Goal: Task Accomplishment & Management: Use online tool/utility

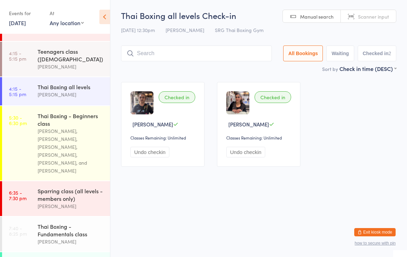
scroll to position [123, 0]
click at [68, 148] on div "[PERSON_NAME], [PERSON_NAME], [PERSON_NAME], [PERSON_NAME], [PERSON_NAME], and …" at bounding box center [71, 150] width 66 height 48
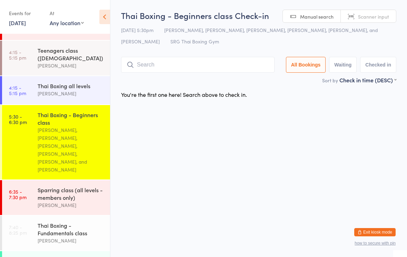
click at [64, 97] on div "[PERSON_NAME]" at bounding box center [71, 94] width 66 height 8
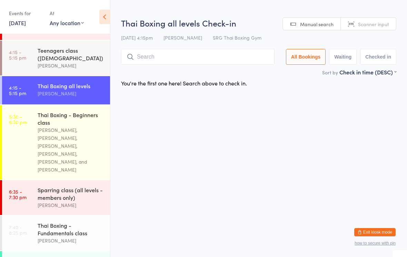
click at [189, 53] on input "search" at bounding box center [197, 57] width 153 height 16
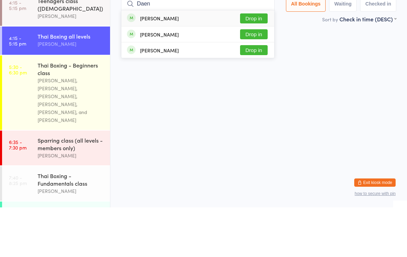
type input "Daen"
click at [257, 63] on button "Drop in" at bounding box center [254, 68] width 28 height 10
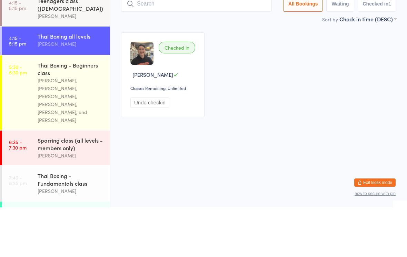
click at [72, 82] on div "Thai Boxing all levels" at bounding box center [71, 86] width 66 height 8
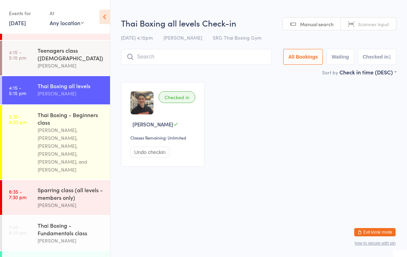
click at [208, 55] on input "search" at bounding box center [196, 57] width 151 height 16
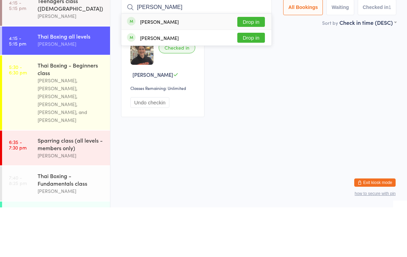
type input "[PERSON_NAME]"
click at [263, 66] on button "Drop in" at bounding box center [251, 71] width 28 height 10
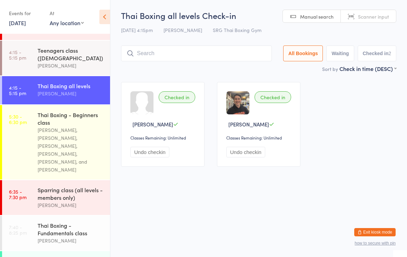
click at [186, 47] on input "search" at bounding box center [196, 53] width 151 height 16
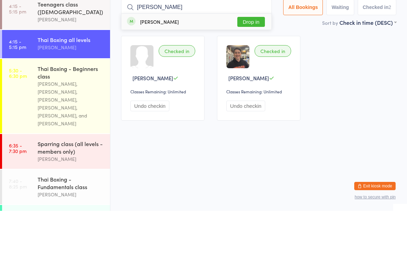
type input "[PERSON_NAME]"
click at [245, 63] on button "Drop in" at bounding box center [251, 68] width 28 height 10
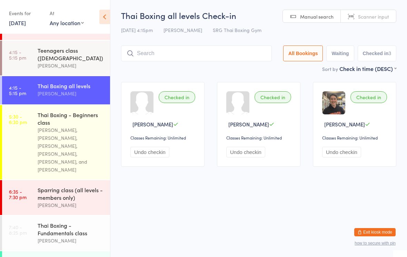
click at [25, 89] on time "4:15 - 5:15 pm" at bounding box center [17, 90] width 17 height 11
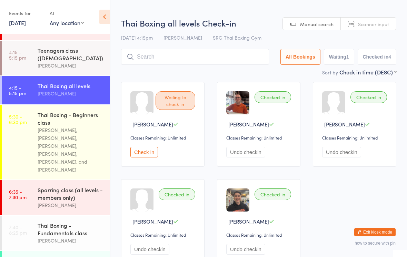
click at [156, 51] on input "search" at bounding box center [195, 57] width 148 height 16
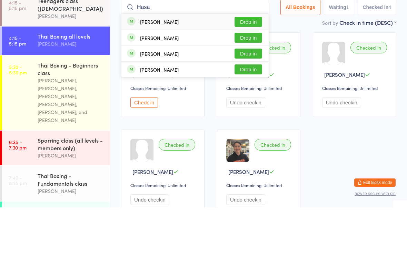
type input "Hasa"
click at [251, 66] on button "Drop in" at bounding box center [248, 71] width 28 height 10
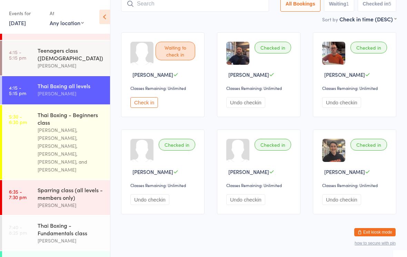
click at [63, 57] on div "Teenagers class ([DEMOGRAPHIC_DATA])" at bounding box center [71, 54] width 66 height 15
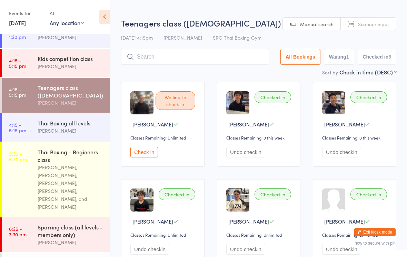
scroll to position [85, 0]
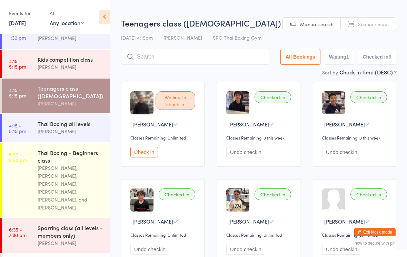
click at [81, 60] on div "Kids competition class" at bounding box center [71, 59] width 66 height 8
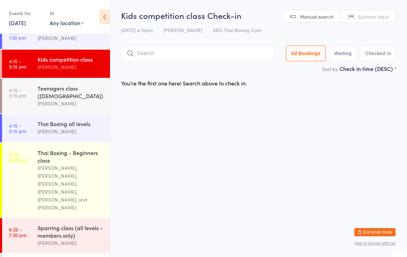
click at [157, 52] on input "search" at bounding box center [197, 53] width 153 height 16
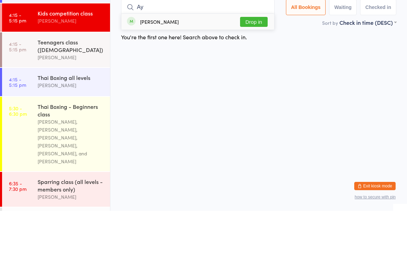
type input "Ay"
click at [253, 63] on button "Drop in" at bounding box center [254, 68] width 28 height 10
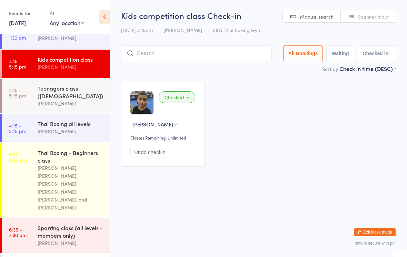
click at [135, 50] on input "search" at bounding box center [196, 53] width 151 height 16
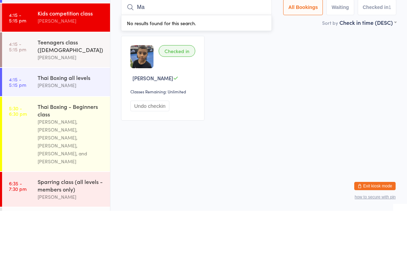
type input "Max"
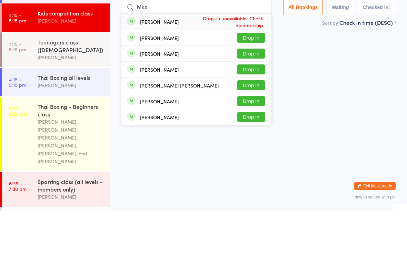
click at [18, 123] on time "4:15 - 5:15 pm" at bounding box center [17, 128] width 17 height 11
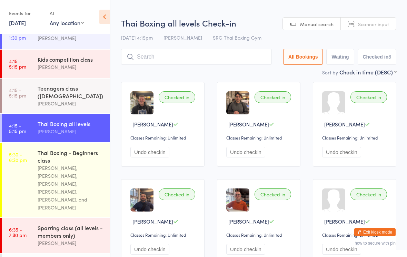
click at [148, 54] on input "search" at bounding box center [196, 57] width 151 height 16
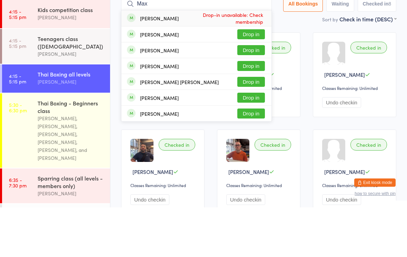
type input "Max"
click at [246, 79] on button "Drop in" at bounding box center [251, 84] width 28 height 10
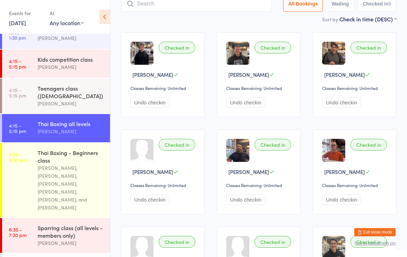
click at [91, 97] on div "Teenagers class ([DEMOGRAPHIC_DATA])" at bounding box center [71, 91] width 66 height 15
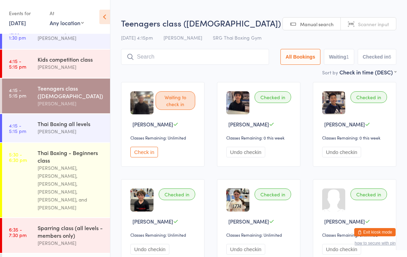
click at [224, 51] on input "search" at bounding box center [195, 57] width 148 height 16
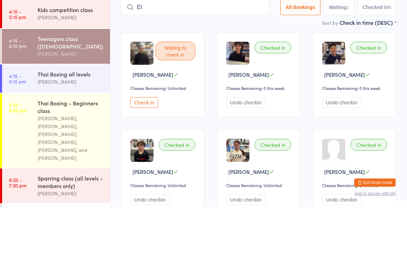
type input "[PERSON_NAME]"
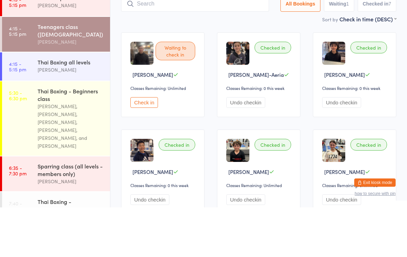
scroll to position [100, 0]
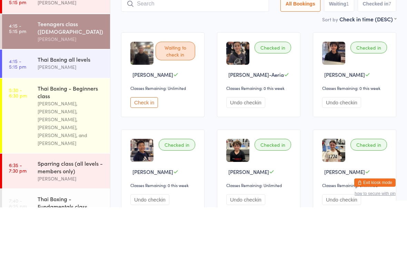
click at [60, 105] on div "Thai Boxing all levels" at bounding box center [71, 109] width 66 height 8
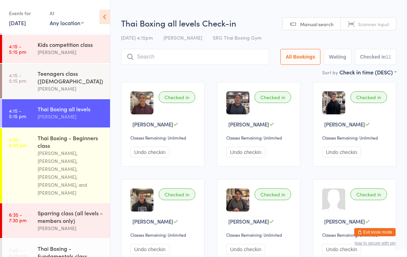
click at [158, 61] on input "search" at bounding box center [195, 57] width 148 height 16
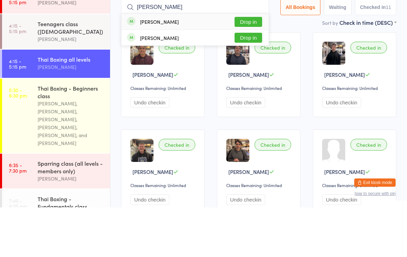
type input "[PERSON_NAME]"
click at [251, 66] on button "Drop in" at bounding box center [248, 71] width 28 height 10
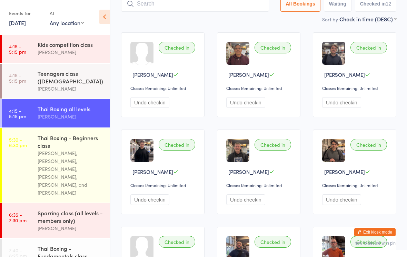
click at [179, 2] on input "search" at bounding box center [195, 4] width 148 height 16
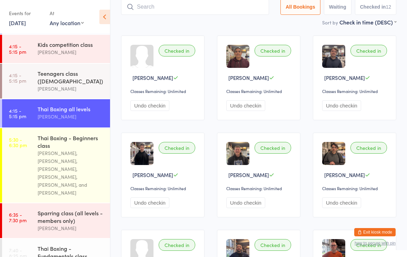
scroll to position [46, 0]
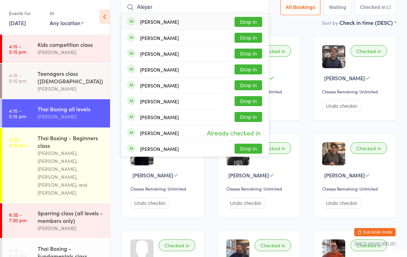
type input "Alejan"
click at [248, 24] on button "Drop in" at bounding box center [248, 22] width 28 height 10
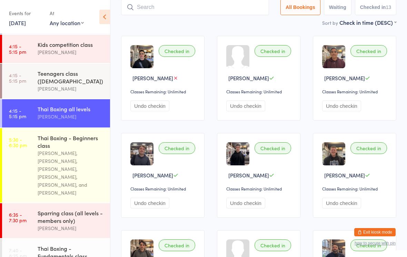
click at [157, 14] on input "search" at bounding box center [195, 7] width 148 height 16
type input "Sajjad"
click at [247, 22] on button "Drop in" at bounding box center [248, 22] width 28 height 10
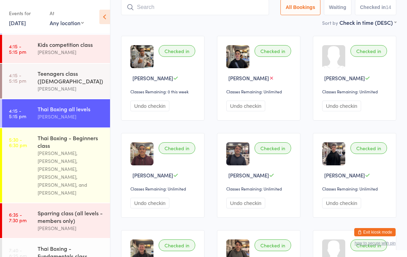
click at [169, 2] on input "search" at bounding box center [195, 7] width 148 height 16
type input "[PERSON_NAME]"
click at [244, 20] on button "Drop in" at bounding box center [248, 22] width 28 height 10
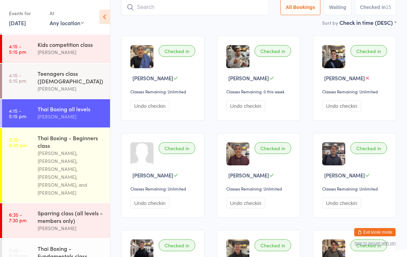
click at [73, 170] on div "[PERSON_NAME], [PERSON_NAME], [PERSON_NAME], [PERSON_NAME], [PERSON_NAME], and …" at bounding box center [71, 173] width 66 height 48
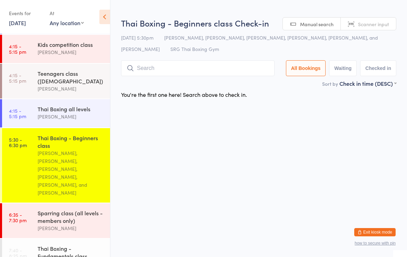
click at [201, 67] on input "search" at bounding box center [197, 68] width 153 height 16
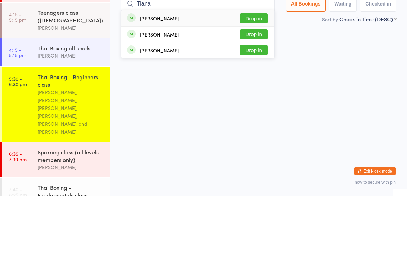
type input "Tiana"
click at [256, 74] on button "Drop in" at bounding box center [254, 79] width 28 height 10
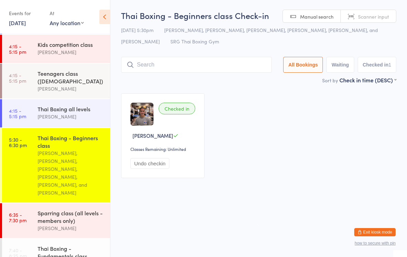
click at [61, 209] on div "Sparring class (all levels - members only)" at bounding box center [71, 216] width 66 height 15
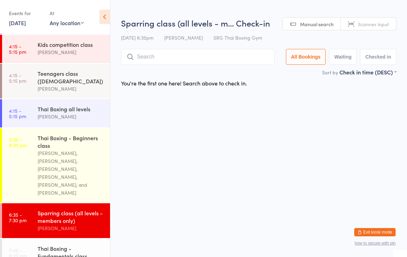
click at [190, 60] on input "search" at bounding box center [197, 57] width 153 height 16
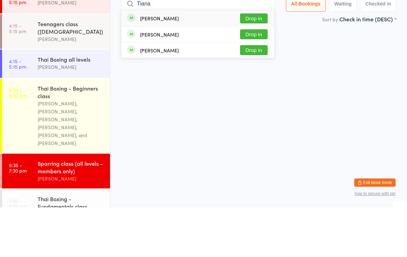
type input "Tiana"
click at [258, 63] on button "Drop in" at bounding box center [254, 68] width 28 height 10
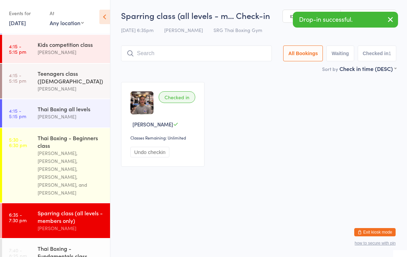
click at [81, 173] on div "[PERSON_NAME], [PERSON_NAME], [PERSON_NAME], [PERSON_NAME], [PERSON_NAME], and …" at bounding box center [71, 173] width 66 height 48
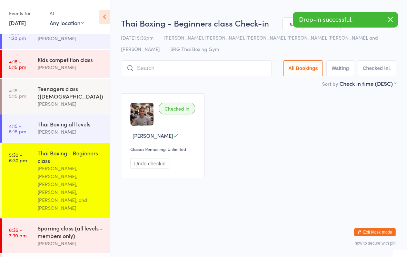
scroll to position [84, 0]
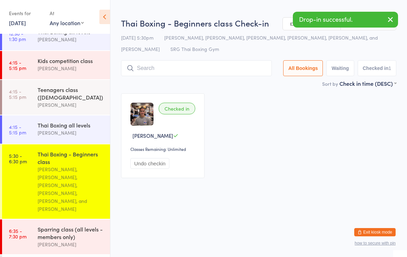
click at [72, 129] on div "Thai Boxing all levels" at bounding box center [71, 125] width 66 height 8
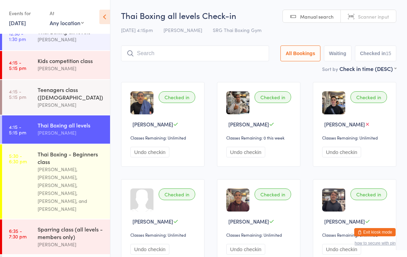
click at [81, 177] on div "[PERSON_NAME], [PERSON_NAME], [PERSON_NAME], [PERSON_NAME], [PERSON_NAME], and …" at bounding box center [71, 189] width 66 height 48
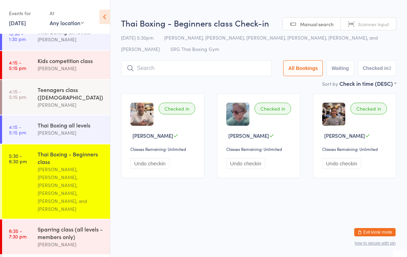
click at [237, 67] on input "search" at bounding box center [196, 68] width 151 height 16
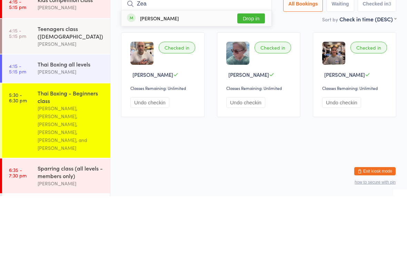
type input "Zea"
click at [259, 74] on button "Drop in" at bounding box center [251, 79] width 28 height 10
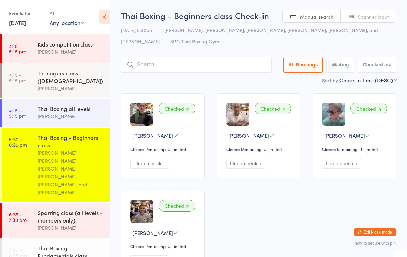
scroll to position [106, 0]
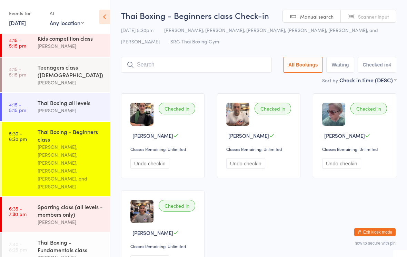
click at [149, 62] on input "search" at bounding box center [196, 65] width 151 height 16
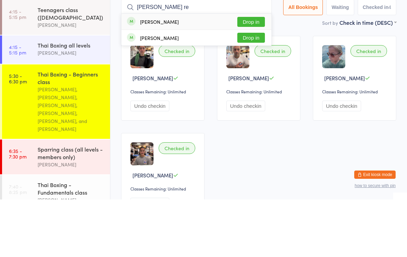
type input "[PERSON_NAME] re"
click at [251, 74] on button "Drop in" at bounding box center [251, 79] width 28 height 10
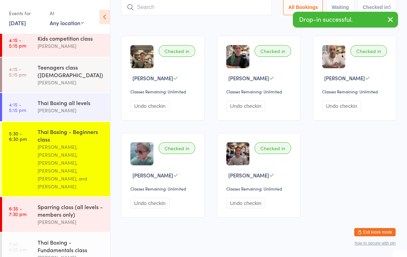
click at [20, 206] on time "6:35 - 7:30 pm" at bounding box center [18, 211] width 18 height 11
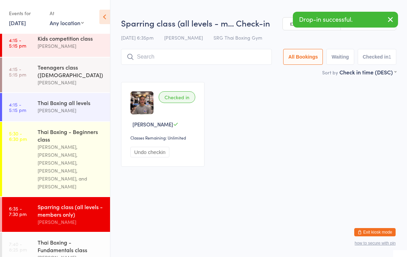
click at [225, 65] on input "search" at bounding box center [196, 57] width 151 height 16
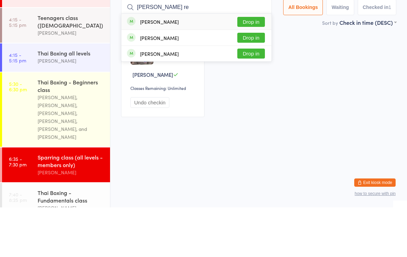
type input "[PERSON_NAME] re"
click at [259, 66] on button "Drop in" at bounding box center [251, 71] width 28 height 10
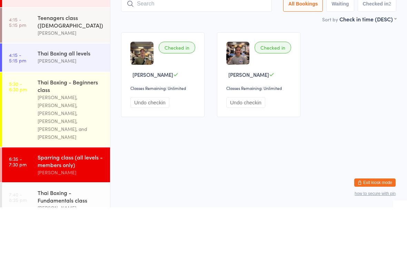
click at [362, 85] on div "Checked in [PERSON_NAME] Classes Remaining: Unlimited Undo checkin Checked in […" at bounding box center [258, 124] width 287 height 97
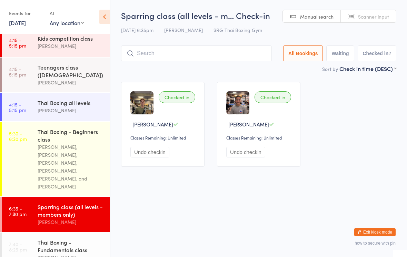
click at [51, 149] on div "[PERSON_NAME], [PERSON_NAME], [PERSON_NAME], [PERSON_NAME], [PERSON_NAME], and …" at bounding box center [71, 167] width 66 height 48
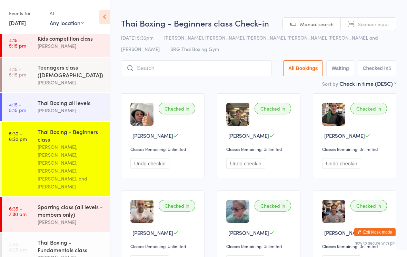
click at [151, 71] on input "search" at bounding box center [196, 68] width 151 height 16
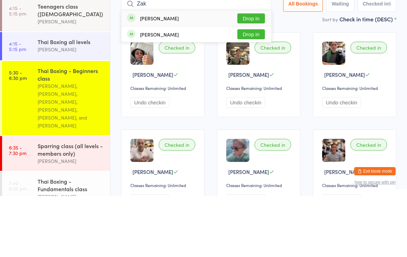
type input "Zak"
click at [243, 74] on button "Drop in" at bounding box center [251, 79] width 28 height 10
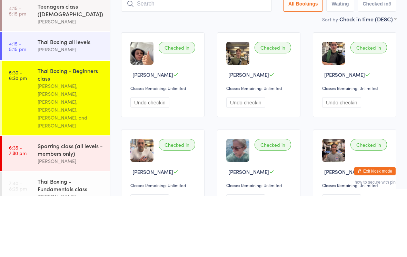
scroll to position [61, 0]
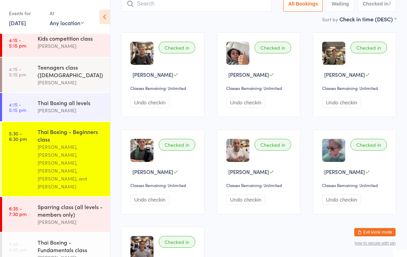
click at [174, 9] on input "search" at bounding box center [196, 4] width 151 height 16
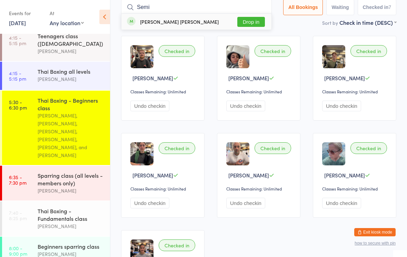
scroll to position [137, 0]
type input "Semi"
click at [250, 24] on button "Drop in" at bounding box center [251, 22] width 28 height 10
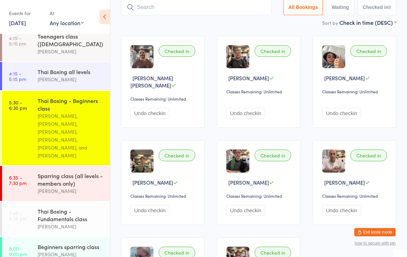
click at [91, 101] on div "Thai Boxing - Beginners class" at bounding box center [71, 104] width 66 height 15
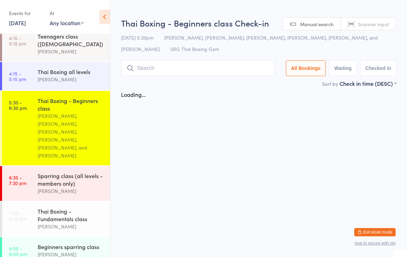
scroll to position [0, 0]
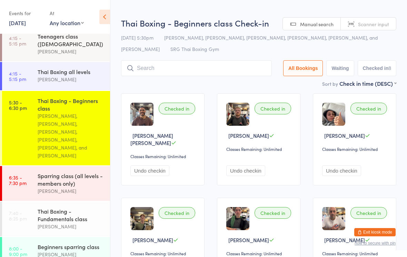
click at [163, 71] on input "search" at bounding box center [196, 68] width 151 height 16
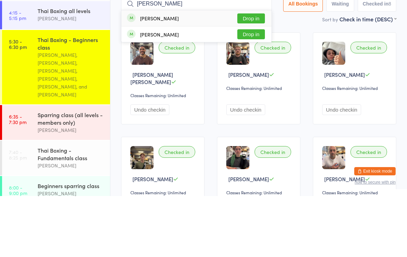
type input "[PERSON_NAME]"
click at [250, 74] on button "Drop in" at bounding box center [251, 79] width 28 height 10
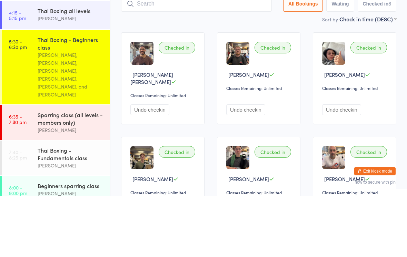
scroll to position [61, 0]
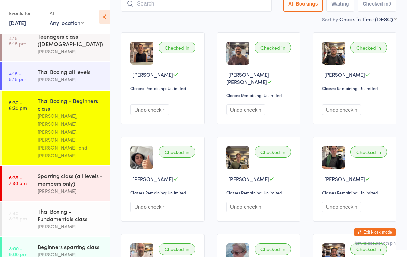
click at [31, 131] on link "5:30 - 6:30 pm Thai Boxing - Beginners class [PERSON_NAME], [PERSON_NAME], [PER…" at bounding box center [56, 128] width 108 height 74
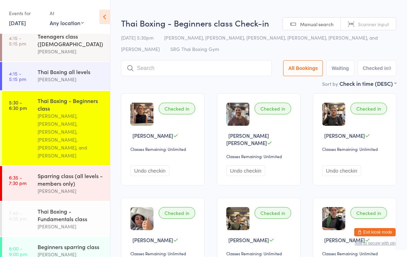
click at [157, 83] on div "Sort by Check in time (DESC) First name (ASC) First name (DESC) Last name (ASC)…" at bounding box center [258, 84] width 275 height 8
click at [154, 70] on input "search" at bounding box center [196, 68] width 151 height 16
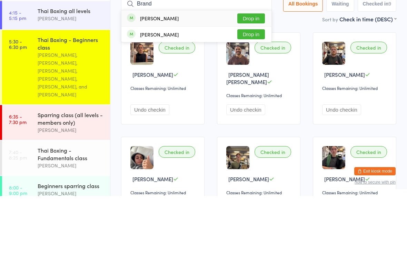
type input "Brand"
click at [136, 75] on div "[PERSON_NAME]" at bounding box center [153, 79] width 52 height 8
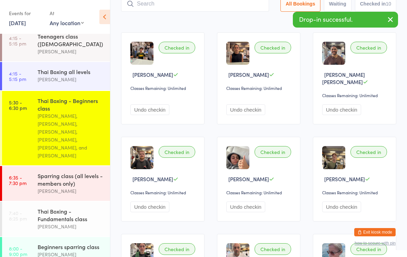
click at [30, 175] on link "6:35 - 7:30 pm Sparring class (all levels - members only) [PERSON_NAME]" at bounding box center [56, 183] width 108 height 35
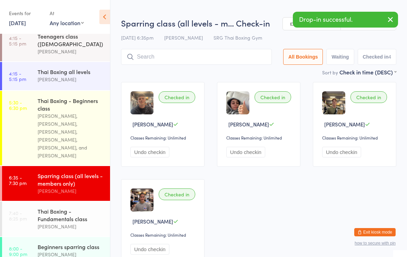
click at [150, 58] on input "search" at bounding box center [196, 57] width 151 height 16
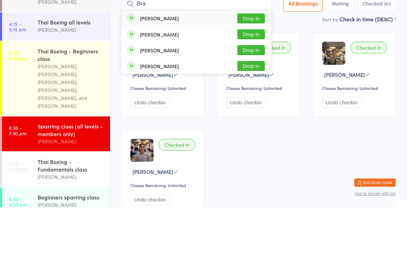
type input "Bra"
click at [134, 92] on div "[PERSON_NAME] Drop in" at bounding box center [196, 100] width 150 height 16
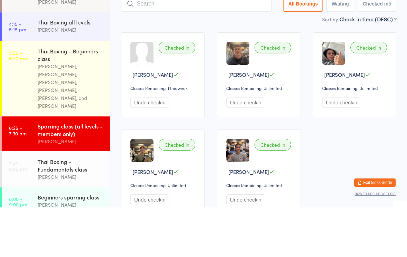
click at [147, 91] on div at bounding box center [141, 102] width 23 height 23
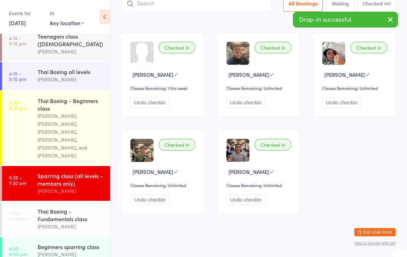
click at [143, 108] on button "Undo checkin" at bounding box center [149, 102] width 39 height 11
click at [154, 9] on input "search" at bounding box center [195, 4] width 148 height 16
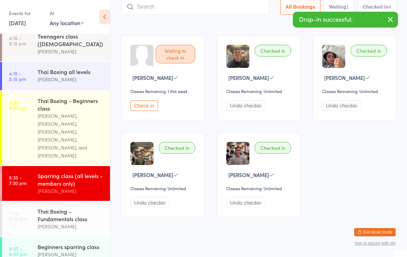
scroll to position [46, 0]
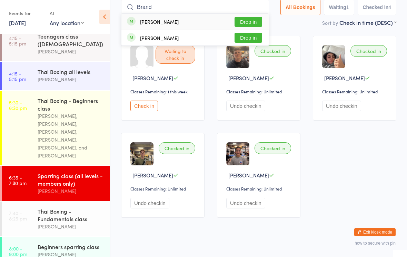
type input "Brand"
click at [137, 25] on div "[PERSON_NAME]" at bounding box center [153, 22] width 52 height 8
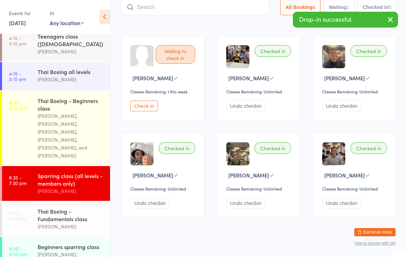
click at [17, 131] on link "5:30 - 6:30 pm Thai Boxing - Beginners class [PERSON_NAME], [PERSON_NAME], [PER…" at bounding box center [56, 128] width 108 height 74
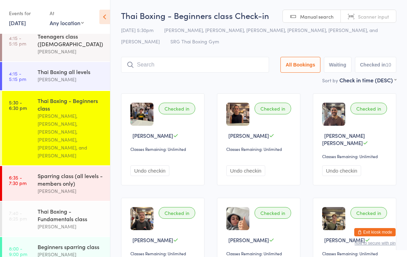
click at [240, 66] on input "search" at bounding box center [195, 65] width 148 height 16
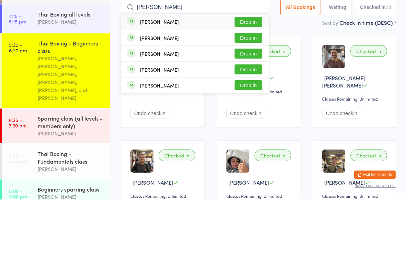
type input "[PERSON_NAME]"
click at [249, 74] on button "Drop in" at bounding box center [248, 79] width 28 height 10
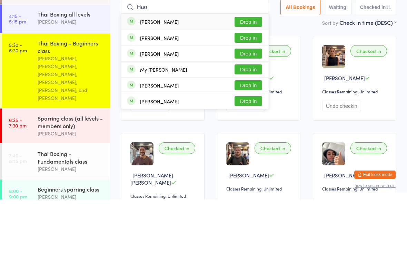
type input "Hao"
click at [251, 74] on button "Drop in" at bounding box center [248, 79] width 28 height 10
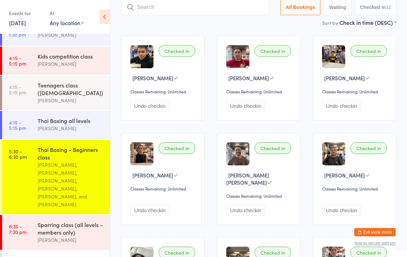
scroll to position [88, 0]
click at [70, 169] on div "[PERSON_NAME], [PERSON_NAME], [PERSON_NAME], [PERSON_NAME], [PERSON_NAME], and …" at bounding box center [71, 185] width 66 height 48
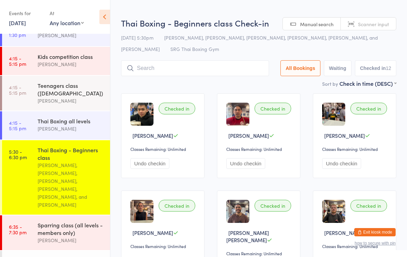
click at [207, 75] on input "search" at bounding box center [195, 68] width 148 height 16
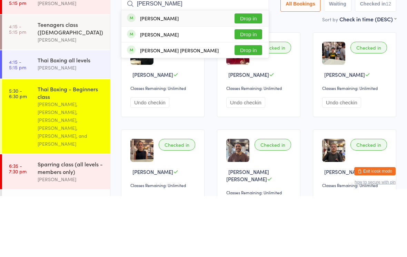
type input "[PERSON_NAME]"
click at [252, 74] on button "Drop in" at bounding box center [248, 79] width 28 height 10
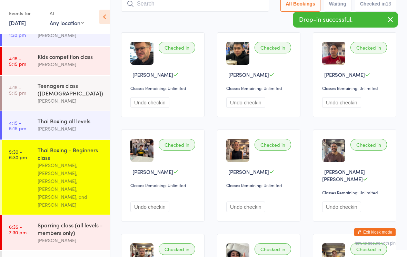
click at [146, 11] on input "search" at bounding box center [195, 4] width 148 height 16
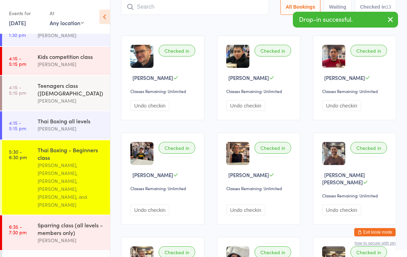
scroll to position [58, 0]
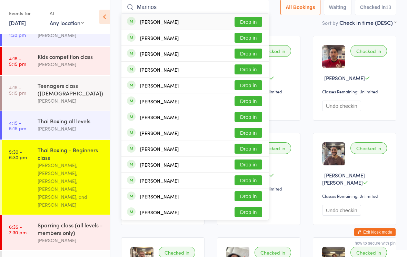
type input "Marinos"
click at [247, 25] on button "Drop in" at bounding box center [248, 22] width 28 height 10
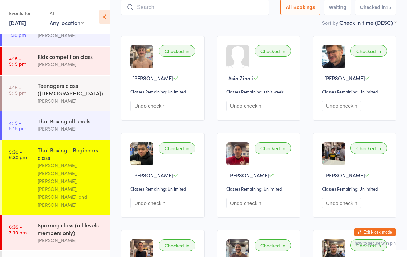
click at [170, 10] on input "search" at bounding box center [195, 7] width 148 height 16
type input "Siwei"
click at [243, 23] on button "Drop in" at bounding box center [248, 22] width 28 height 10
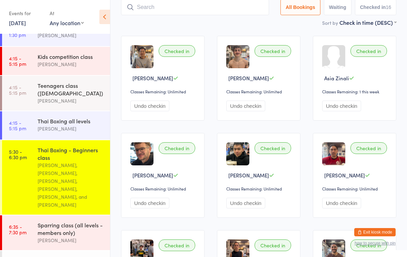
click at [146, 11] on input "search" at bounding box center [195, 7] width 148 height 16
type input "Mito"
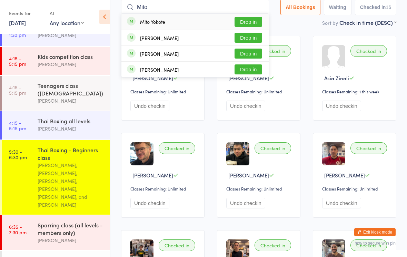
click at [245, 21] on button "Drop in" at bounding box center [248, 22] width 28 height 10
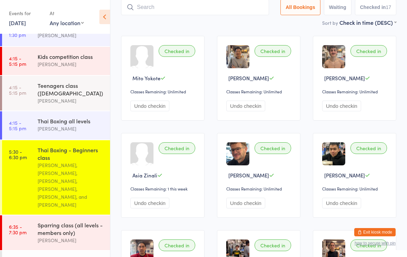
click at [133, 2] on input "search" at bounding box center [195, 7] width 148 height 16
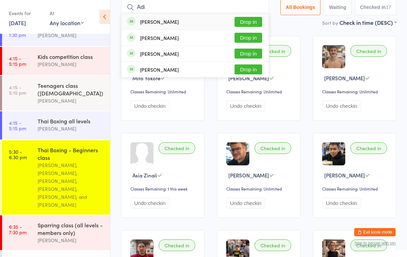
type input "Adi"
click at [247, 65] on button "Drop in" at bounding box center [248, 69] width 28 height 10
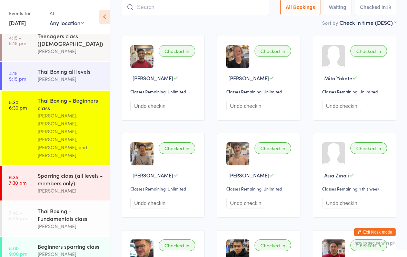
scroll to position [137, 0]
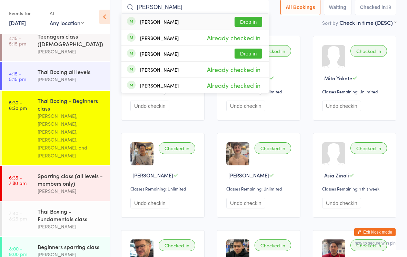
type input "[PERSON_NAME]"
click at [247, 25] on button "Drop in" at bounding box center [248, 22] width 28 height 10
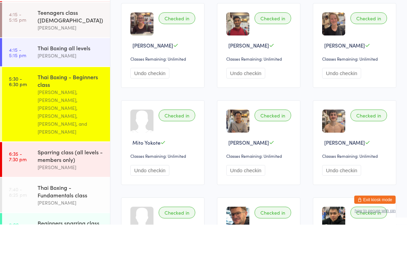
scroll to position [127, 0]
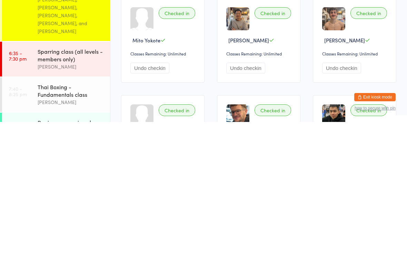
click at [78, 183] on div "Sparring class (all levels - members only)" at bounding box center [71, 190] width 66 height 15
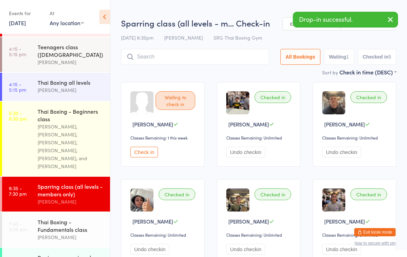
click at [213, 55] on input "search" at bounding box center [195, 57] width 148 height 16
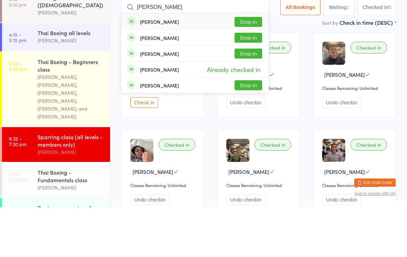
type input "[PERSON_NAME]"
click at [247, 66] on button "Drop in" at bounding box center [248, 71] width 28 height 10
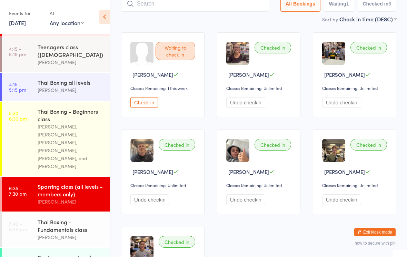
click at [88, 140] on div "[PERSON_NAME], [PERSON_NAME], [PERSON_NAME], [PERSON_NAME], [PERSON_NAME], and …" at bounding box center [71, 147] width 66 height 48
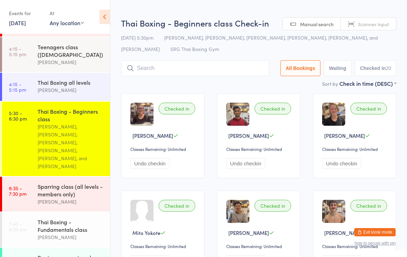
click at [250, 72] on input "search" at bounding box center [195, 68] width 148 height 16
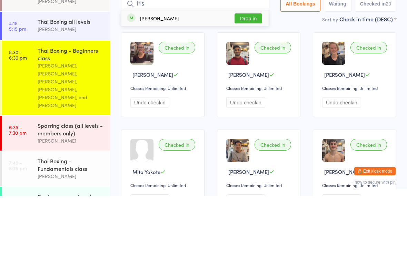
type input "Iris"
click at [248, 74] on button "Drop in" at bounding box center [248, 79] width 28 height 10
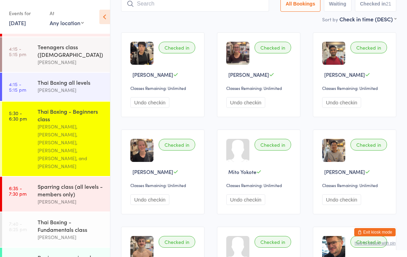
click at [208, 9] on input "search" at bounding box center [195, 4] width 148 height 16
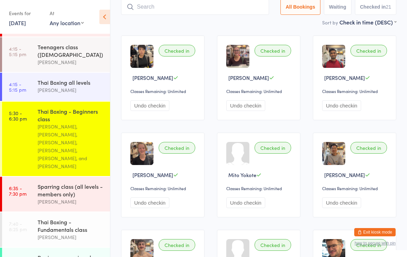
scroll to position [58, 0]
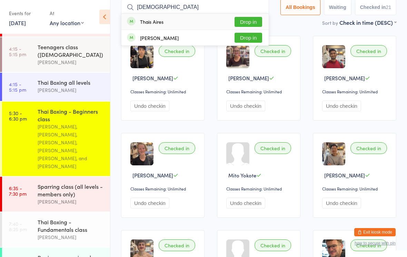
type input "[DEMOGRAPHIC_DATA]"
click at [242, 23] on button "Drop in" at bounding box center [248, 22] width 28 height 10
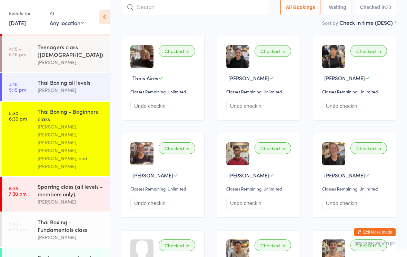
click at [61, 183] on div "Sparring class (all levels - members only)" at bounding box center [71, 190] width 66 height 15
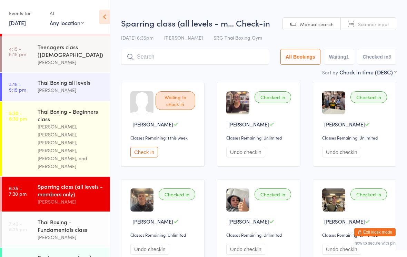
click at [189, 54] on input "search" at bounding box center [195, 57] width 148 height 16
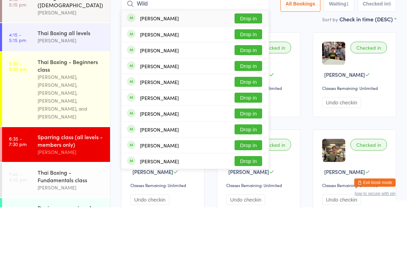
type input "Wild"
click at [246, 63] on button "Drop in" at bounding box center [248, 68] width 28 height 10
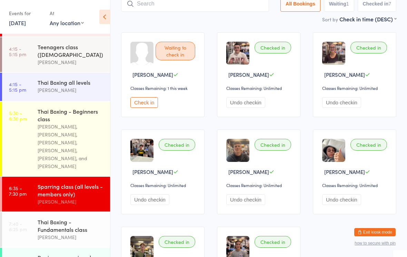
click at [74, 130] on div "[PERSON_NAME], [PERSON_NAME], [PERSON_NAME], [PERSON_NAME], [PERSON_NAME], and …" at bounding box center [71, 147] width 66 height 48
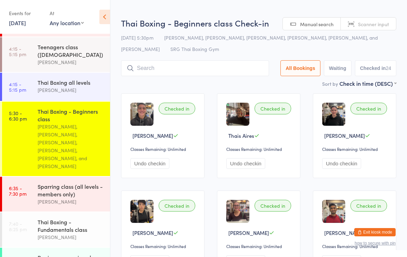
click at [201, 66] on input "search" at bounding box center [195, 68] width 148 height 16
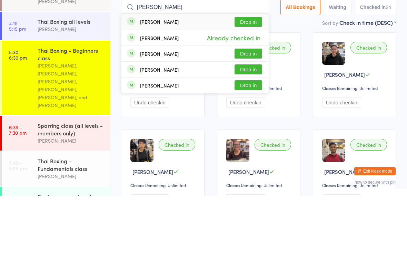
type input "[PERSON_NAME]"
click at [250, 78] on button "Drop in" at bounding box center [248, 83] width 28 height 10
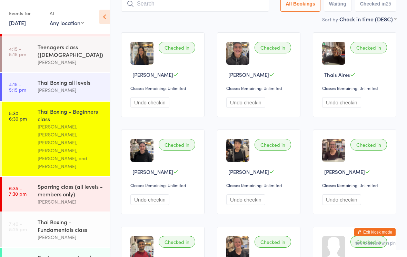
click at [212, 12] on input "search" at bounding box center [195, 4] width 148 height 16
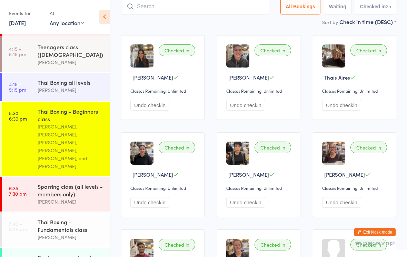
scroll to position [58, 0]
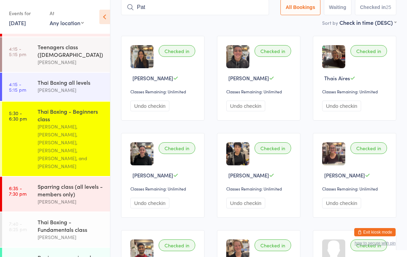
type input "Pat"
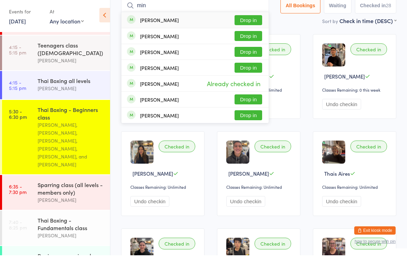
type input "min"
click at [252, 21] on button "Drop in" at bounding box center [248, 22] width 28 height 10
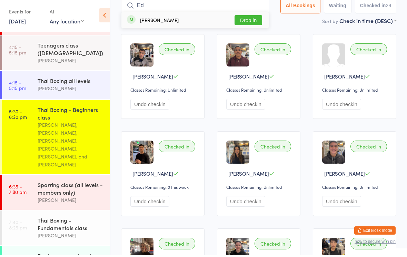
type input "Ed"
click at [248, 23] on button "Drop in" at bounding box center [248, 22] width 28 height 10
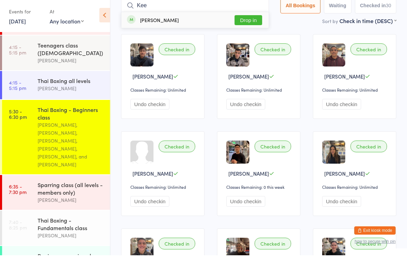
type input "Kee"
click at [248, 17] on button "Drop in" at bounding box center [248, 22] width 28 height 10
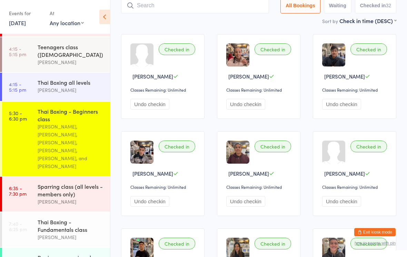
click at [222, 3] on input "search" at bounding box center [195, 6] width 148 height 16
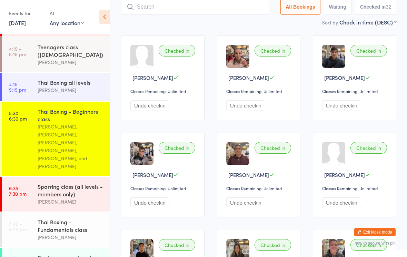
scroll to position [58, 0]
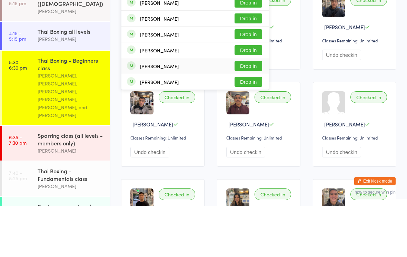
type input "[PERSON_NAME]"
click at [178, 114] on div "[PERSON_NAME]" at bounding box center [159, 117] width 39 height 6
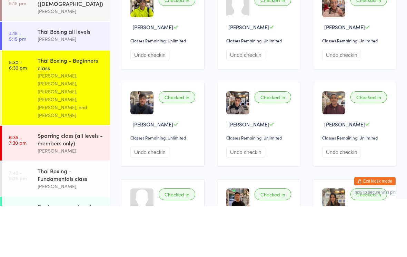
scroll to position [4, 0]
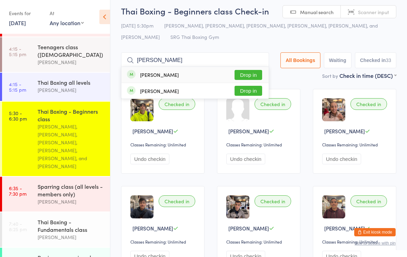
type input "[PERSON_NAME]"
click at [245, 73] on button "Drop in" at bounding box center [248, 75] width 28 height 10
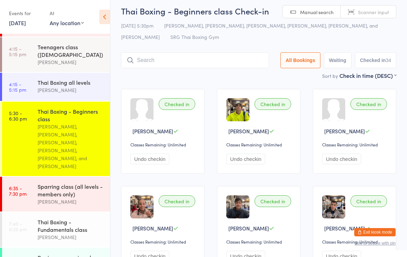
click at [63, 183] on div "Sparring class (all levels - members only)" at bounding box center [71, 190] width 66 height 15
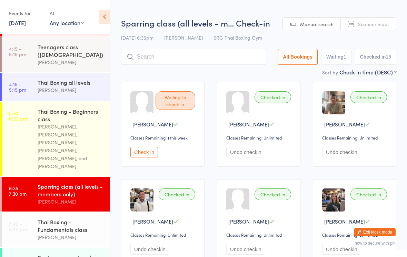
click at [183, 65] on input "search" at bounding box center [193, 57] width 145 height 16
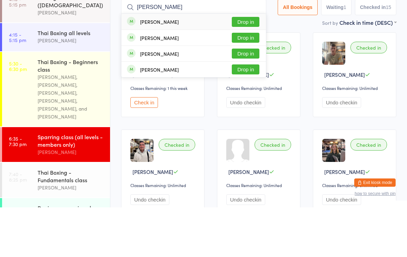
type input "[PERSON_NAME]"
click at [247, 82] on button "Drop in" at bounding box center [246, 87] width 28 height 10
